Goal: Information Seeking & Learning: Learn about a topic

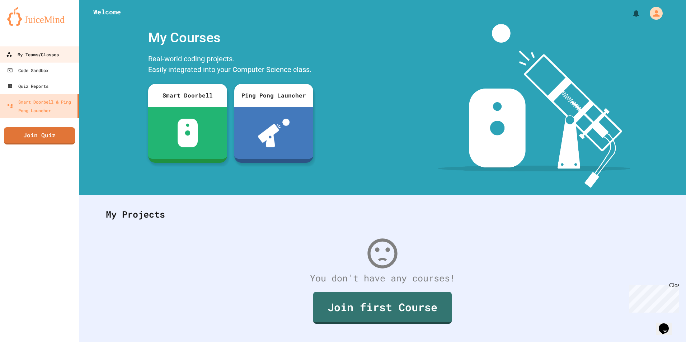
click at [46, 56] on div "My Teams/Classes" at bounding box center [32, 54] width 53 height 9
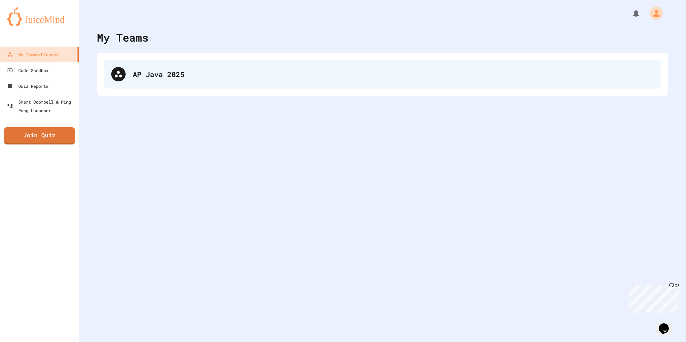
click at [209, 83] on div "AP Java 2025" at bounding box center [382, 74] width 557 height 29
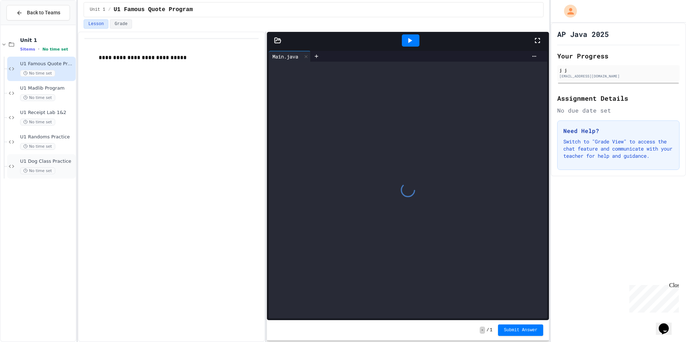
click at [64, 164] on span "U1 Dog Class Practice" at bounding box center [47, 162] width 54 height 6
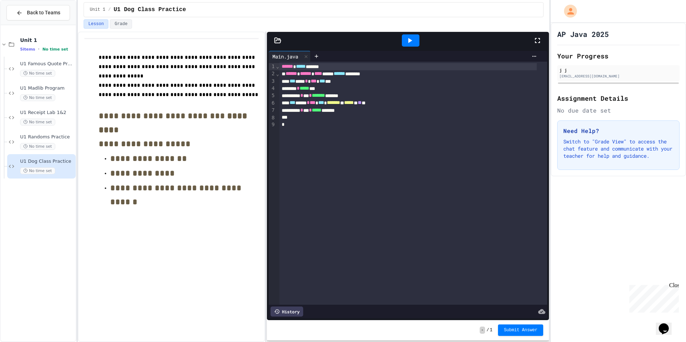
click at [541, 38] on icon at bounding box center [537, 40] width 9 height 9
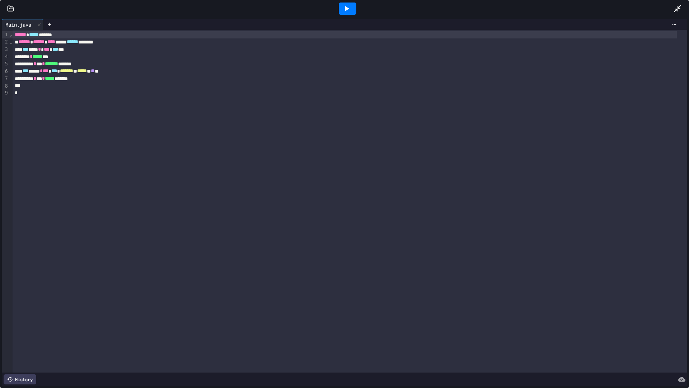
click at [678, 11] on icon at bounding box center [677, 8] width 9 height 9
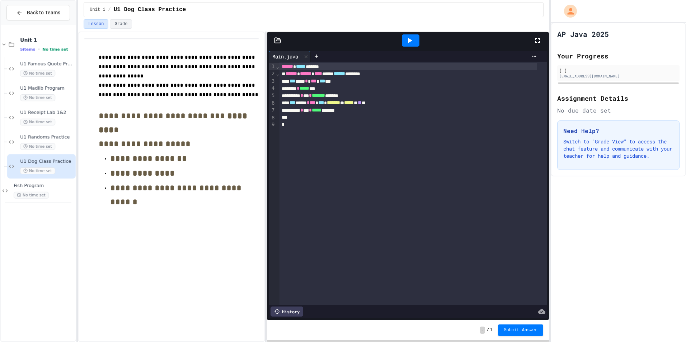
click at [279, 40] on icon at bounding box center [278, 40] width 6 height 5
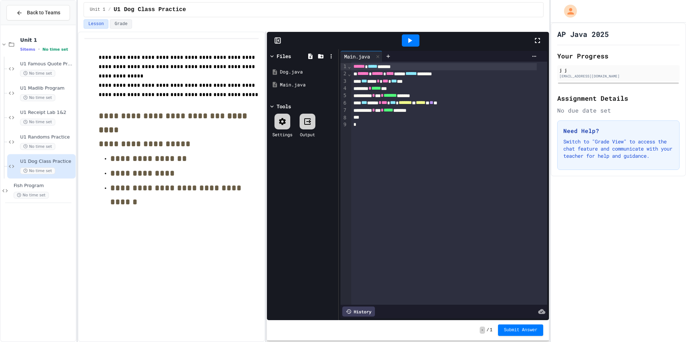
click at [279, 40] on icon at bounding box center [277, 40] width 7 height 7
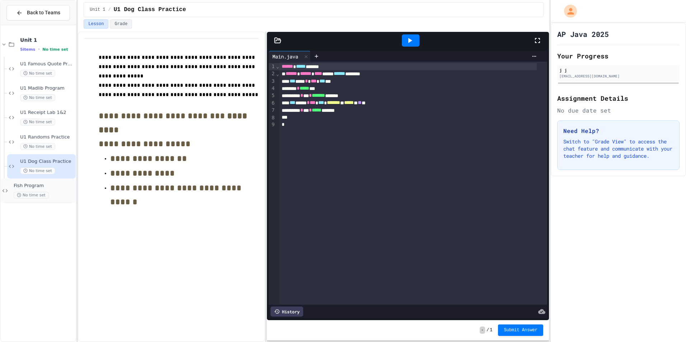
click at [24, 191] on div "Fish Program No time set" at bounding box center [44, 191] width 61 height 16
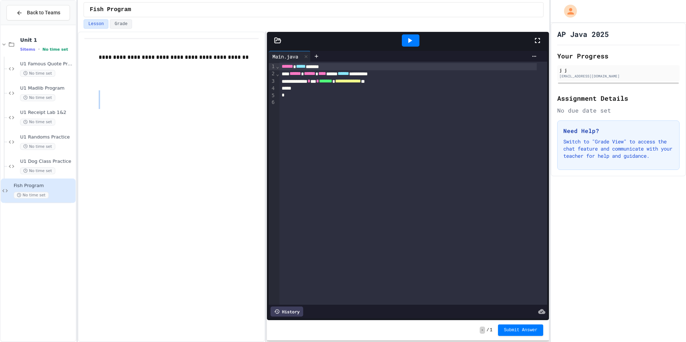
drag, startPoint x: 219, startPoint y: 92, endPoint x: 147, endPoint y: 100, distance: 72.2
click at [147, 100] on div "**********" at bounding box center [179, 81] width 160 height 56
click at [275, 38] on icon at bounding box center [278, 40] width 6 height 5
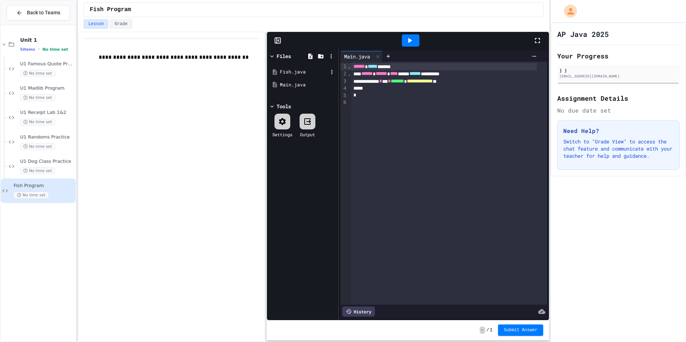
click at [287, 72] on div "Fish.java" at bounding box center [304, 72] width 48 height 7
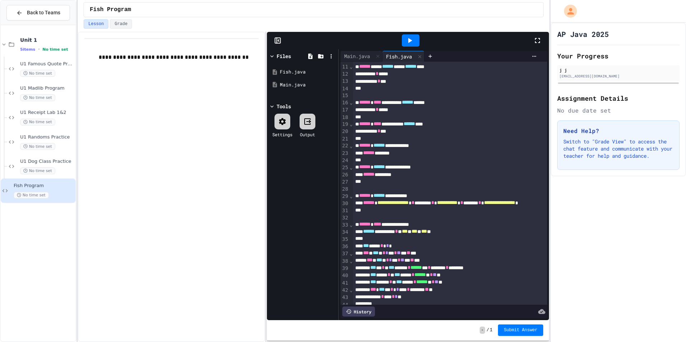
scroll to position [150, 0]
